Goal: Task Accomplishment & Management: Use online tool/utility

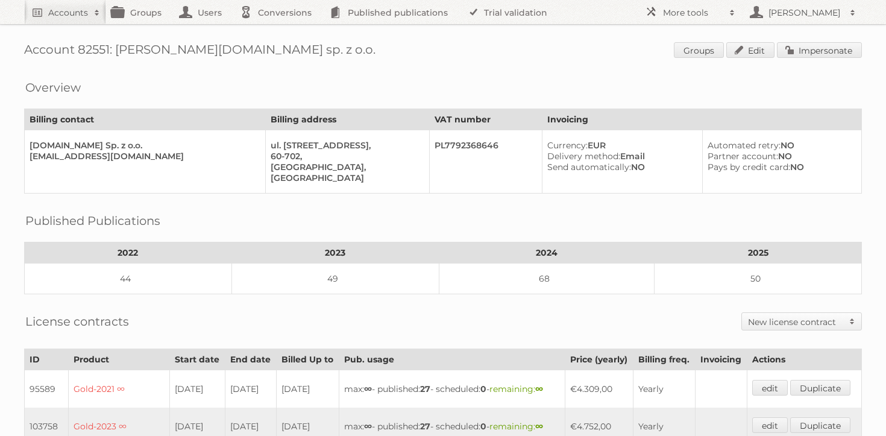
click at [491, 49] on h1 "Account 82551: MaxROY.agency sp. z o.o. Groups Edit Impersonate" at bounding box center [443, 51] width 838 height 18
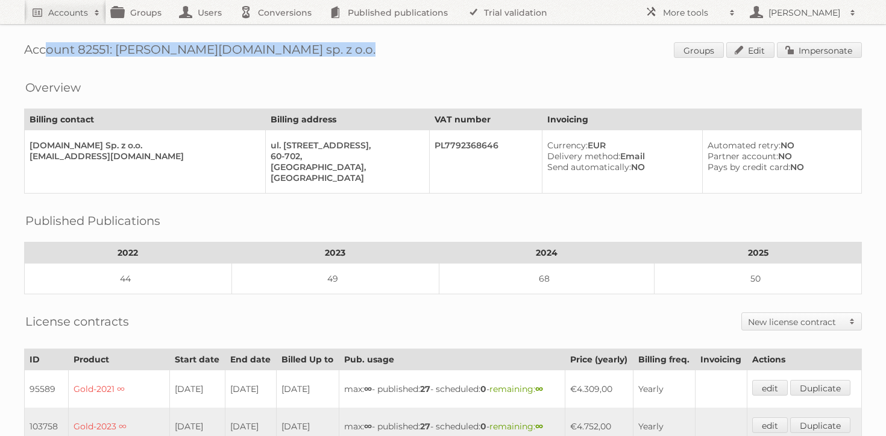
click at [491, 49] on h1 "Account 82551: MaxROY.agency sp. z o.o. Groups Edit Impersonate" at bounding box center [443, 51] width 838 height 18
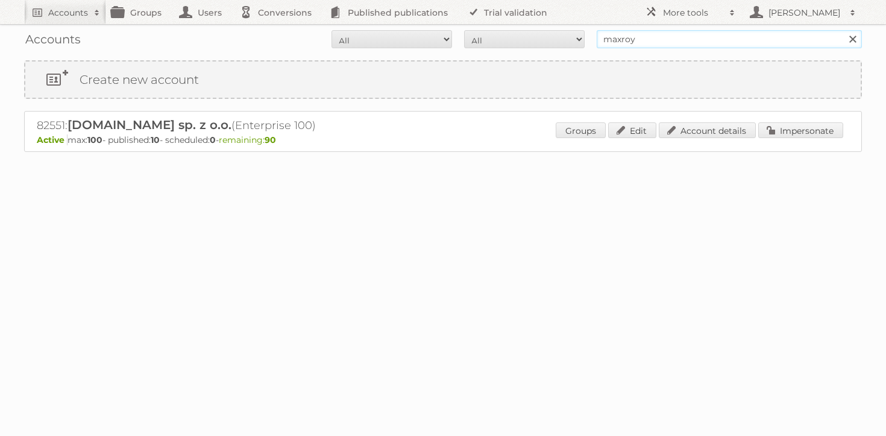
click at [693, 41] on input "maxroy" at bounding box center [729, 39] width 265 height 18
type input "cheil"
click at [843, 30] on input "Search" at bounding box center [852, 39] width 18 height 18
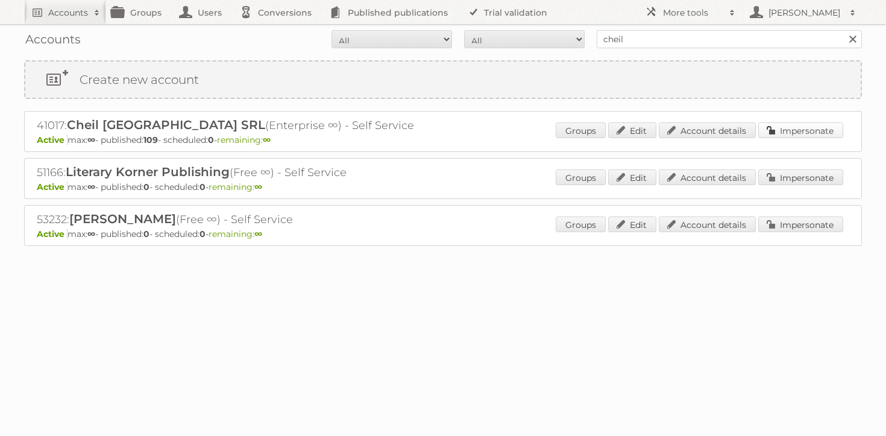
click at [791, 125] on link "Impersonate" at bounding box center [800, 130] width 85 height 16
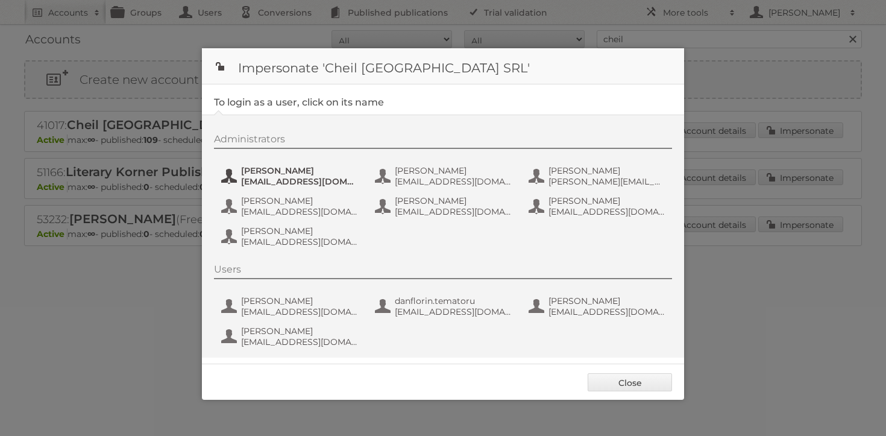
click at [287, 169] on span "Andrea Damian" at bounding box center [299, 170] width 117 height 11
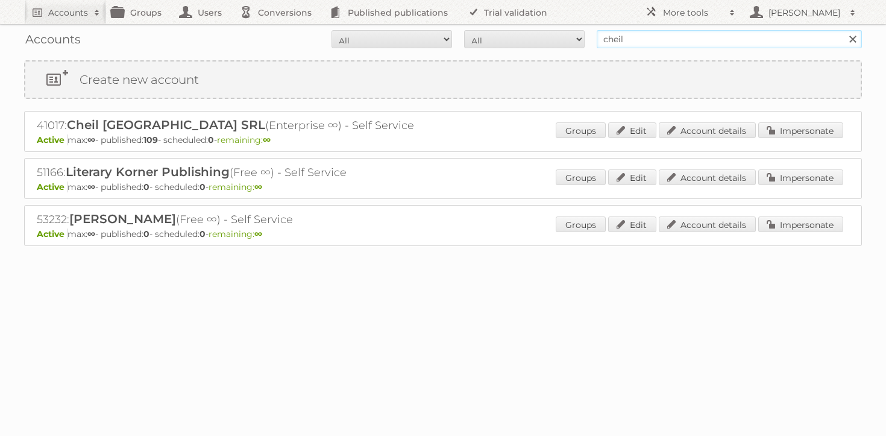
click at [648, 42] on input "cheil" at bounding box center [729, 39] width 265 height 18
type input "jacek publitas"
click at [843, 30] on input "Search" at bounding box center [852, 39] width 18 height 18
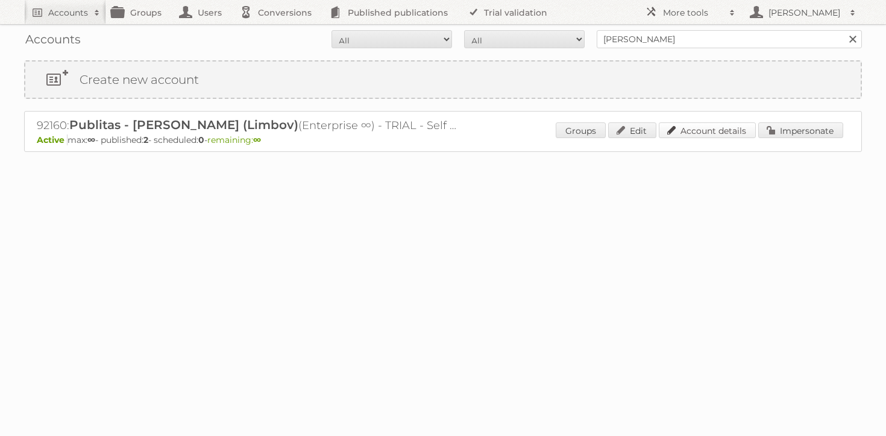
click at [664, 131] on link "Account details" at bounding box center [707, 130] width 97 height 16
click at [692, 37] on input "[PERSON_NAME]" at bounding box center [729, 39] width 265 height 18
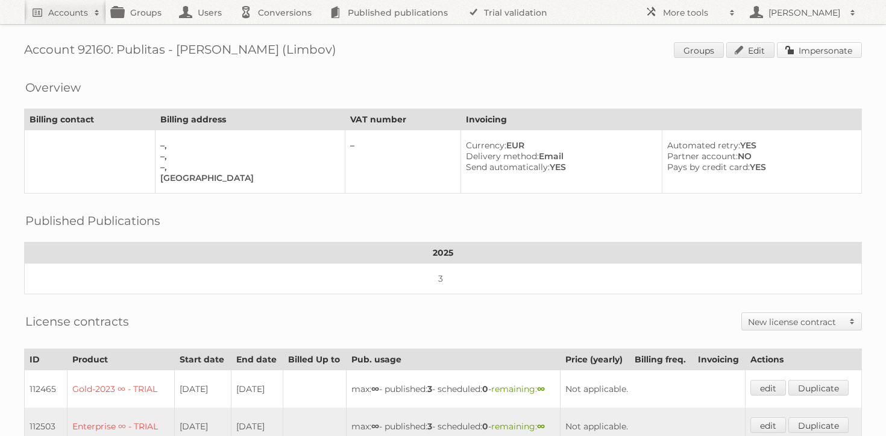
click at [835, 46] on link "Impersonate" at bounding box center [819, 50] width 85 height 16
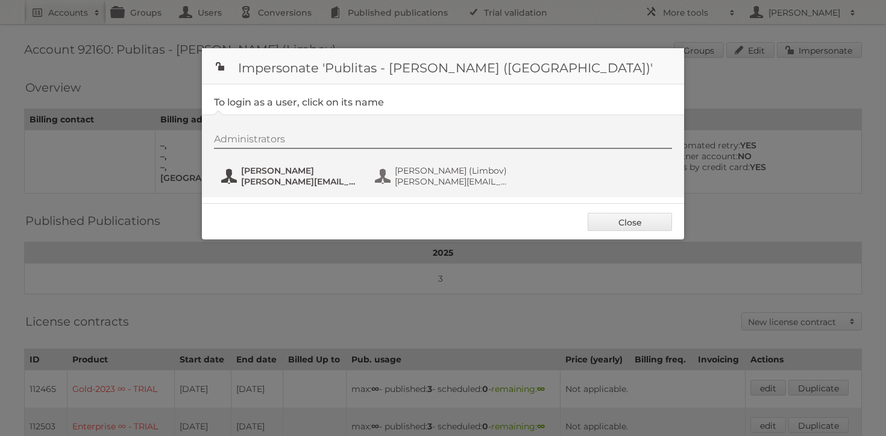
click at [276, 172] on span "[PERSON_NAME]" at bounding box center [299, 170] width 117 height 11
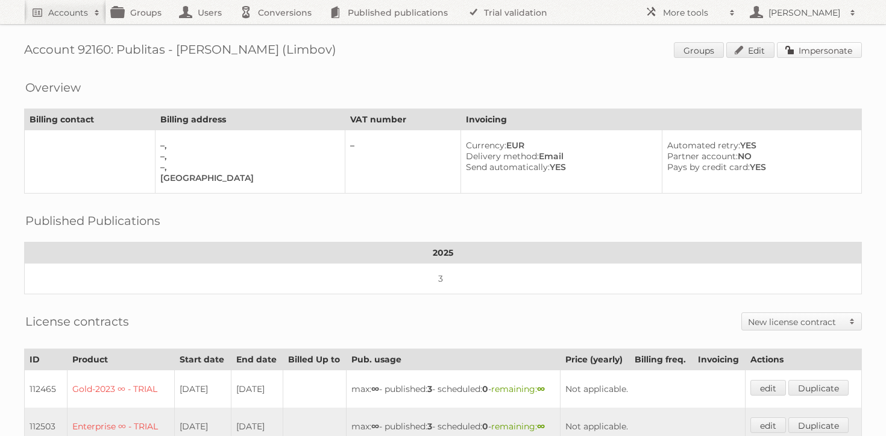
click at [793, 45] on link "Impersonate" at bounding box center [819, 50] width 85 height 16
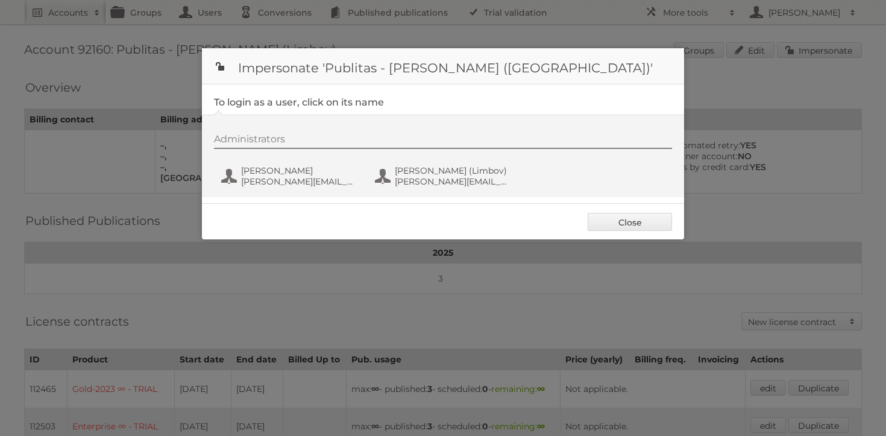
click at [295, 160] on div "Administrators [PERSON_NAME] [PERSON_NAME][EMAIL_ADDRESS][DOMAIN_NAME] [PERSON_…" at bounding box center [449, 162] width 470 height 58
click at [284, 174] on span "[PERSON_NAME]" at bounding box center [299, 170] width 117 height 11
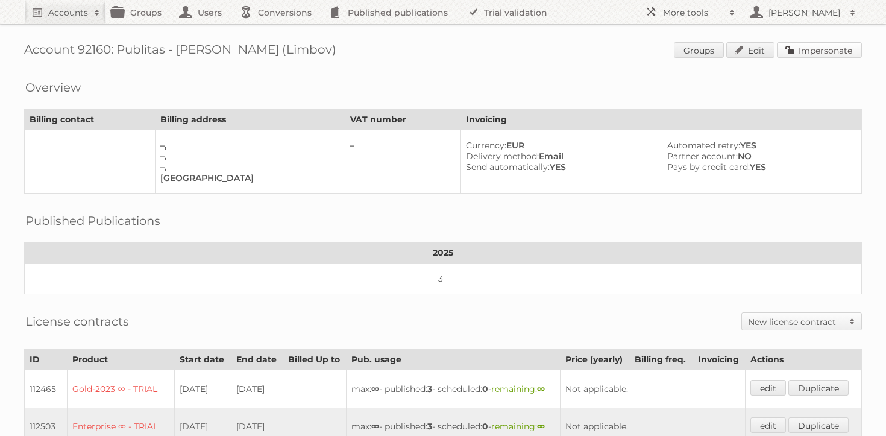
click at [800, 55] on link "Impersonate" at bounding box center [819, 50] width 85 height 16
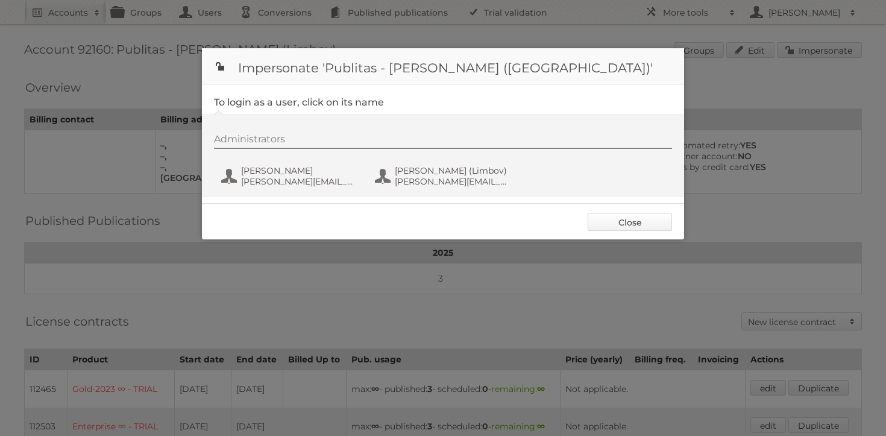
click at [627, 222] on link "Close" at bounding box center [630, 222] width 84 height 18
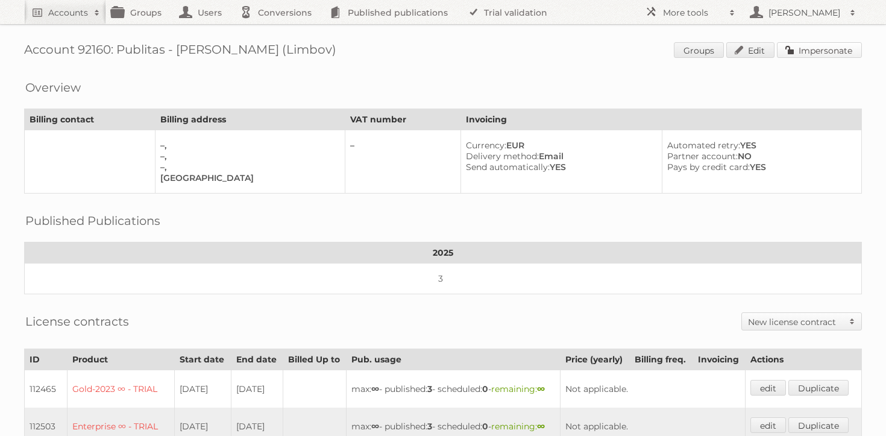
click at [790, 55] on link "Impersonate" at bounding box center [819, 50] width 85 height 16
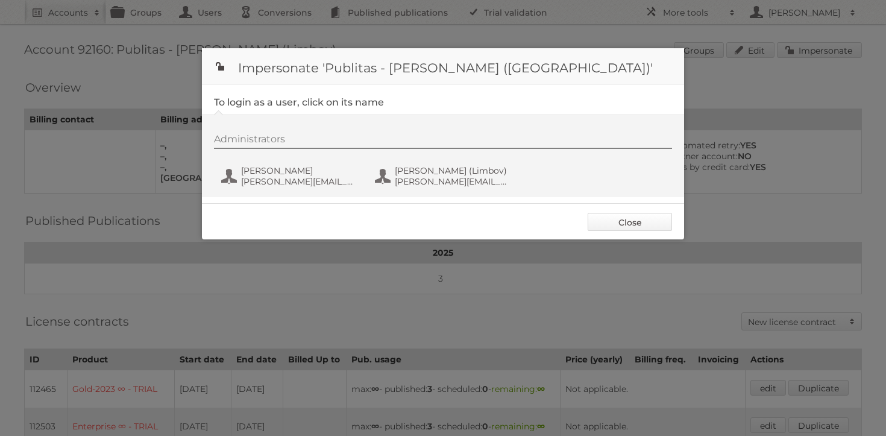
click at [646, 218] on link "Close" at bounding box center [630, 222] width 84 height 18
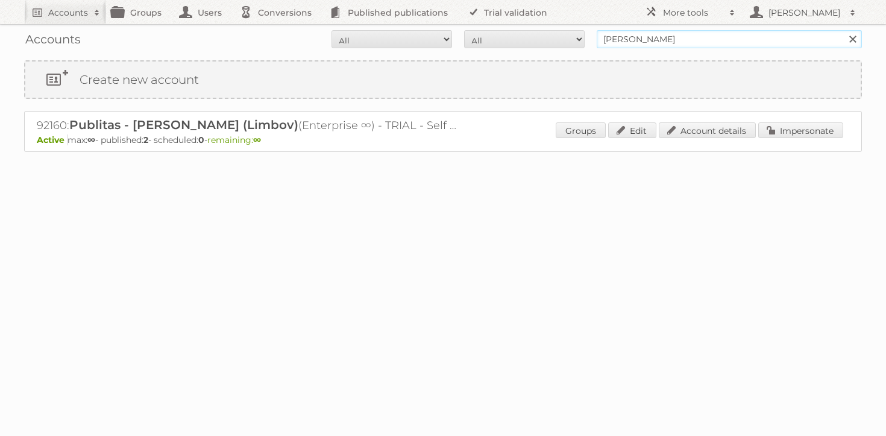
click at [677, 39] on input "[PERSON_NAME]" at bounding box center [729, 39] width 265 height 18
click at [774, 118] on div "92160: Publitas - [PERSON_NAME] (Limbov) (Enterprise ∞) - TRIAL - Self Service …" at bounding box center [443, 131] width 838 height 41
click at [779, 125] on link "Impersonate" at bounding box center [800, 130] width 85 height 16
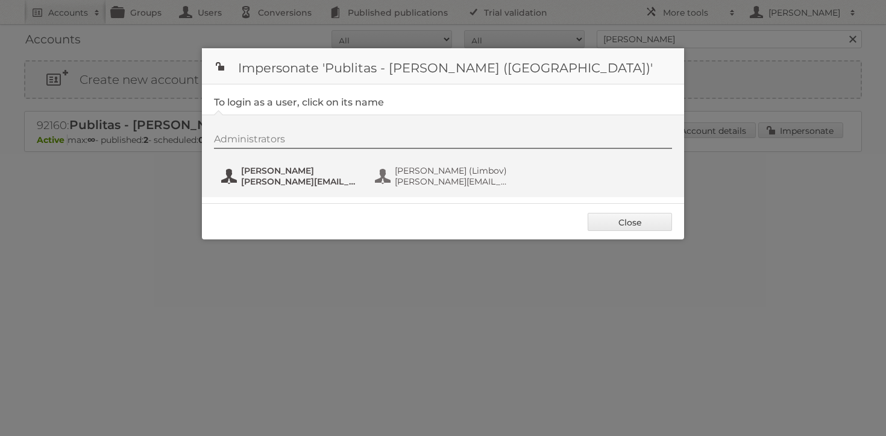
click at [271, 164] on div "Administrators [PERSON_NAME] [PERSON_NAME][EMAIL_ADDRESS][DOMAIN_NAME] [PERSON_…" at bounding box center [449, 162] width 470 height 58
click at [271, 171] on span "Jacek Solon" at bounding box center [299, 170] width 117 height 11
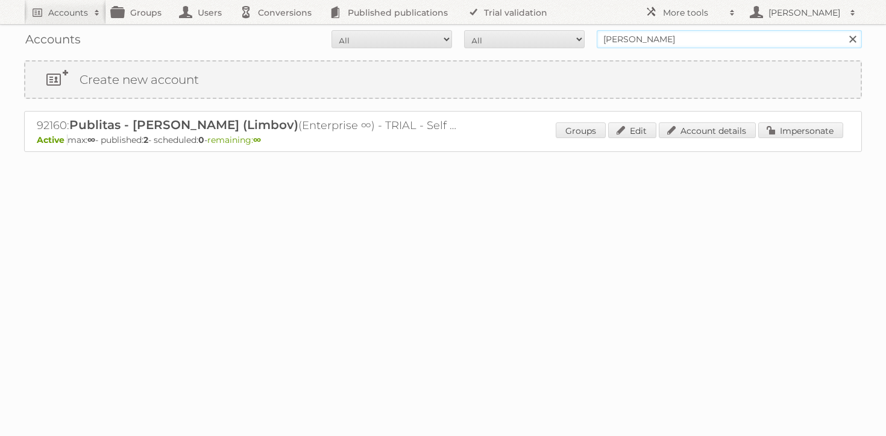
click at [693, 44] on input "[PERSON_NAME]" at bounding box center [729, 39] width 265 height 18
type input "maxroy"
click at [843, 30] on input "Search" at bounding box center [852, 39] width 18 height 18
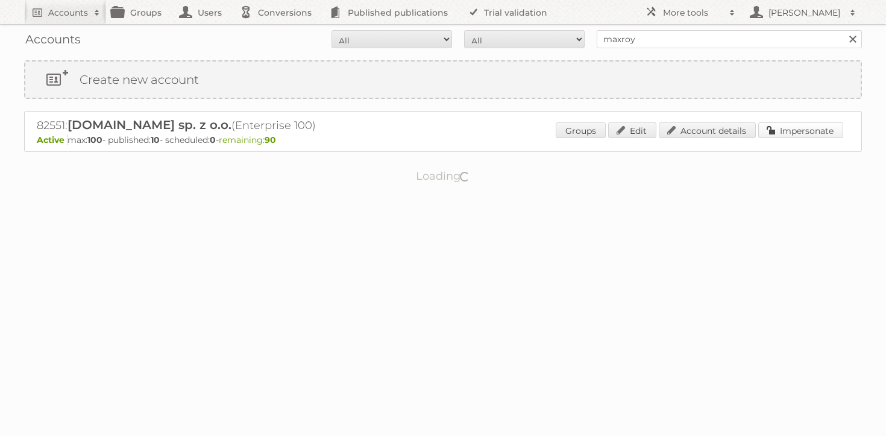
click at [819, 127] on link "Impersonate" at bounding box center [800, 130] width 85 height 16
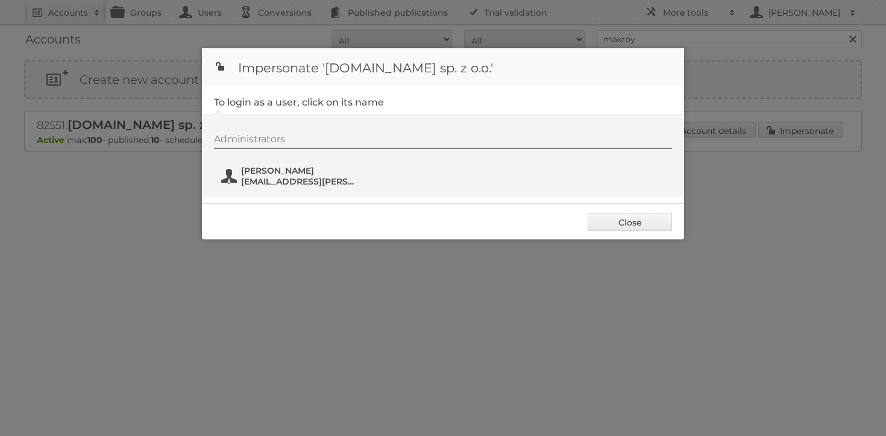
click at [301, 186] on span "[EMAIL_ADDRESS][DOMAIN_NAME]" at bounding box center [299, 181] width 117 height 11
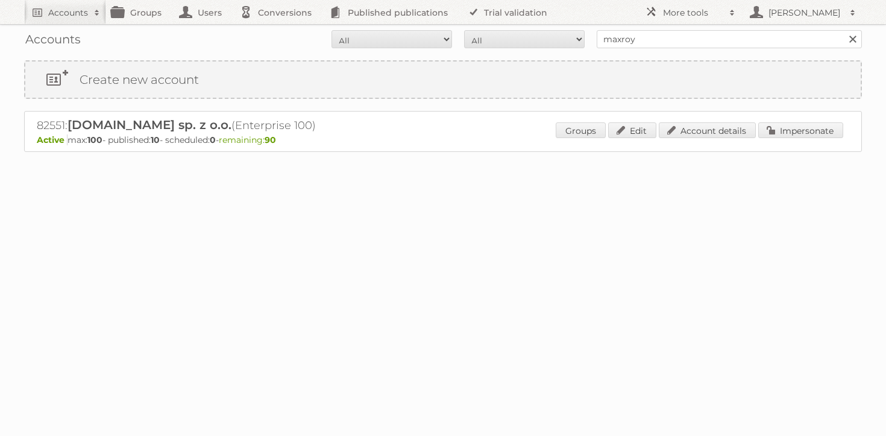
click at [635, 48] on div "Accounts All Active Expired Pending All Paid Trials Self service maxroy Search" at bounding box center [443, 39] width 838 height 30
click at [632, 46] on input "maxroy" at bounding box center [729, 39] width 265 height 18
type input "jacek publitas"
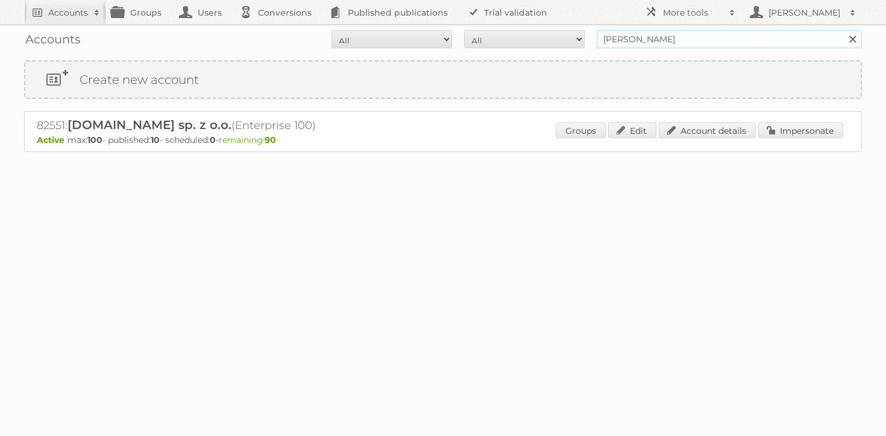
click at [843, 30] on input "Search" at bounding box center [852, 39] width 18 height 18
click at [774, 131] on link "Impersonate" at bounding box center [800, 130] width 85 height 16
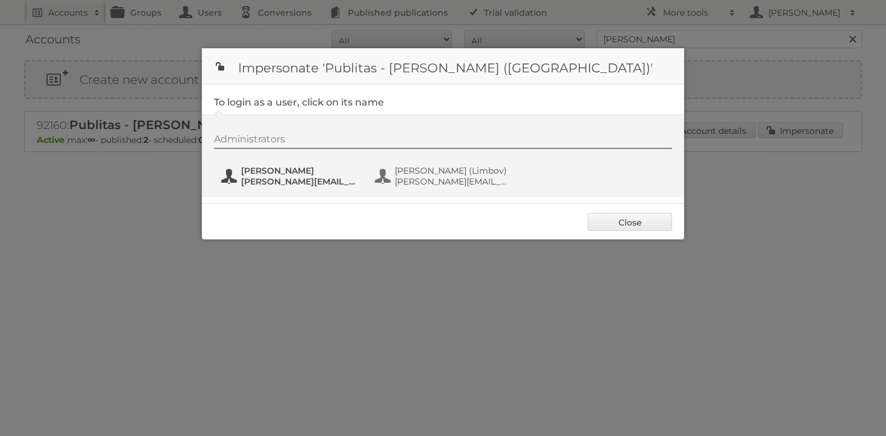
click at [294, 181] on span "j.solon@publitas.com" at bounding box center [299, 181] width 117 height 11
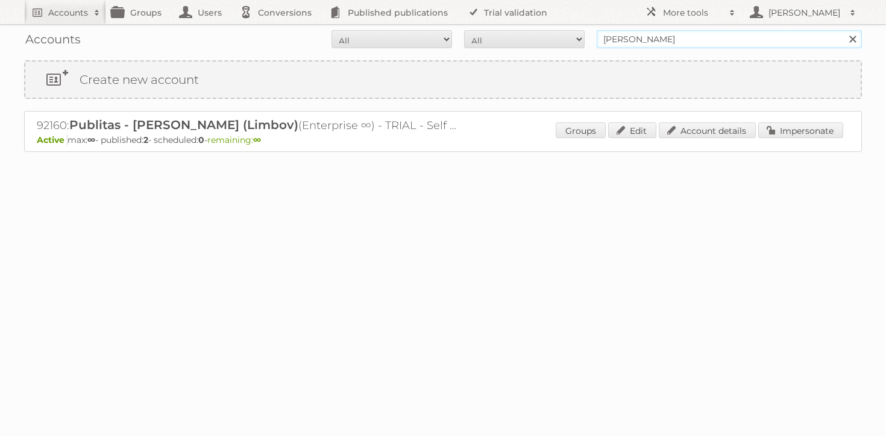
click at [678, 40] on input "[PERSON_NAME]" at bounding box center [729, 39] width 265 height 18
type input "maxroy"
click at [843, 30] on input "Search" at bounding box center [852, 39] width 18 height 18
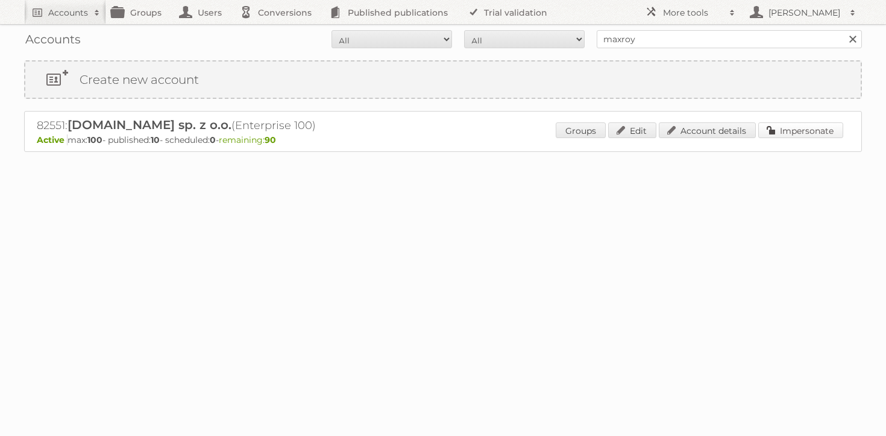
click at [792, 133] on link "Impersonate" at bounding box center [800, 130] width 85 height 16
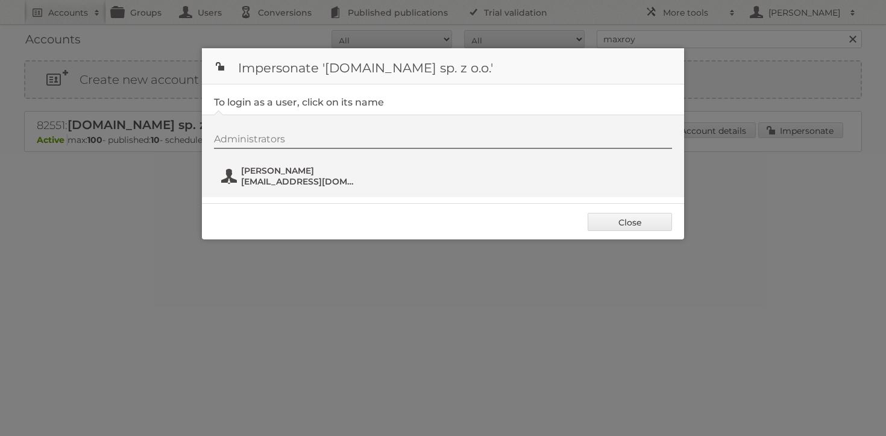
click at [275, 169] on span "[PERSON_NAME]" at bounding box center [299, 170] width 117 height 11
